Goal: Navigation & Orientation: Go to known website

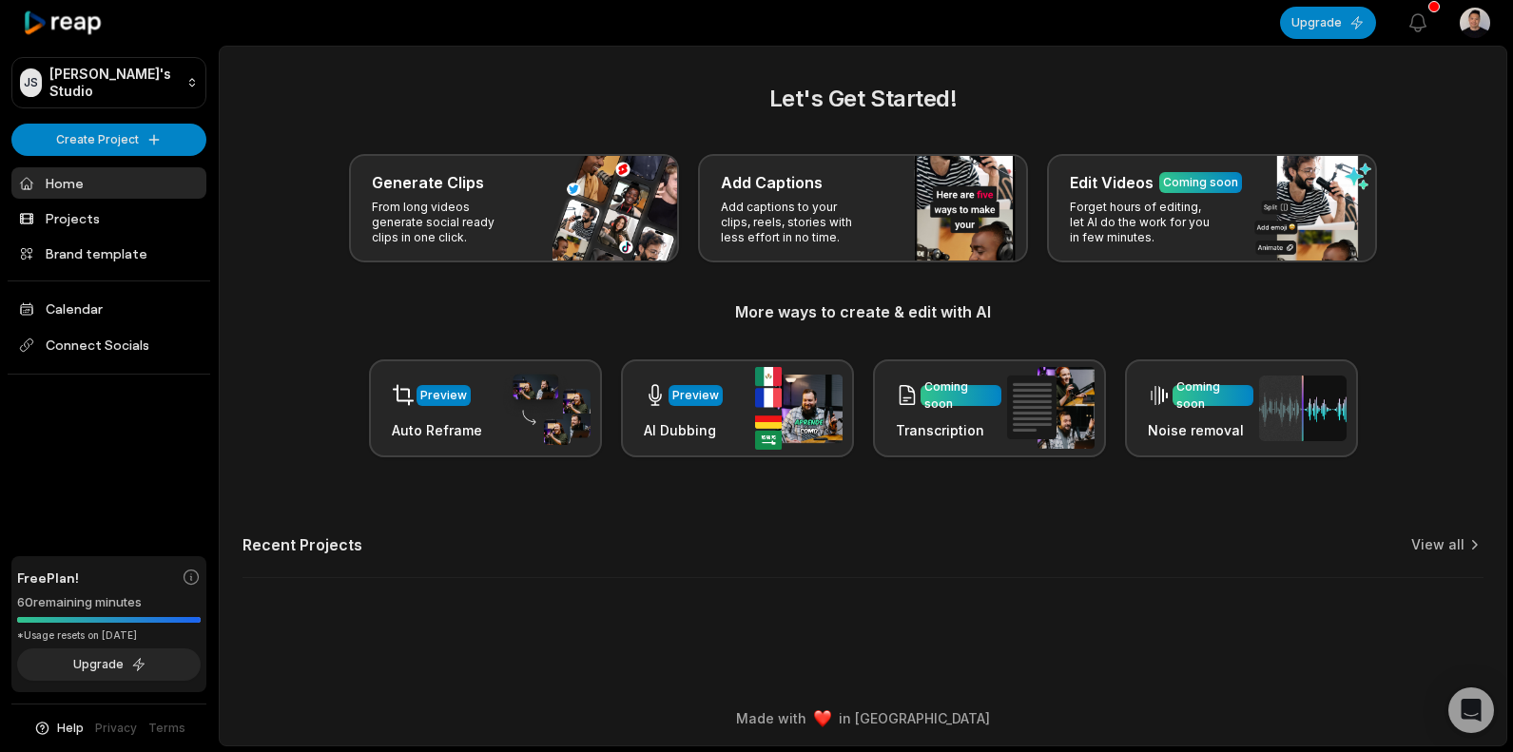
click at [84, 30] on icon at bounding box center [63, 23] width 81 height 26
click at [87, 28] on icon at bounding box center [63, 23] width 81 height 26
click at [88, 25] on icon at bounding box center [63, 23] width 81 height 26
